Goal: Use online tool/utility

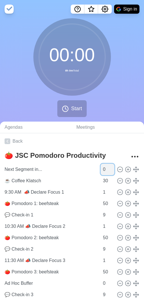
click at [101, 170] on input "0" at bounding box center [108, 169] width 14 height 11
type input "0"
type input "13"
click at [73, 107] on span "Start" at bounding box center [76, 109] width 11 height 8
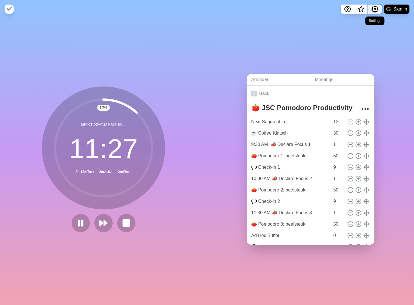
click at [144, 6] on button "Settings" at bounding box center [375, 9] width 14 height 9
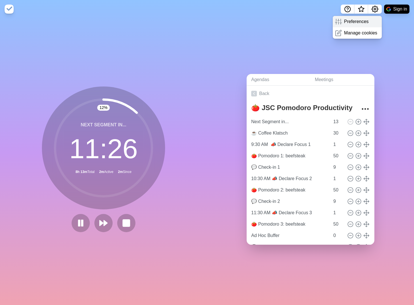
click at [144, 18] on p "Preferences" at bounding box center [356, 21] width 24 height 7
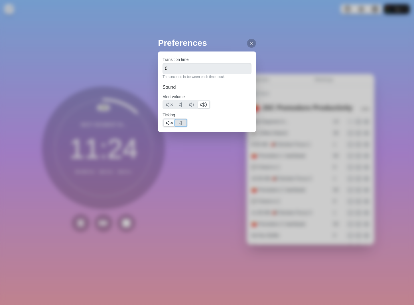
click at [144, 122] on icon at bounding box center [181, 123] width 7 height 7
click at [144, 122] on polygon at bounding box center [167, 123] width 3 height 4
click at [144, 36] on div "Preferences Transition time 0 The seconds in-between each time block Sound Aler…" at bounding box center [207, 152] width 414 height 305
